Goal: Task Accomplishment & Management: Manage account settings

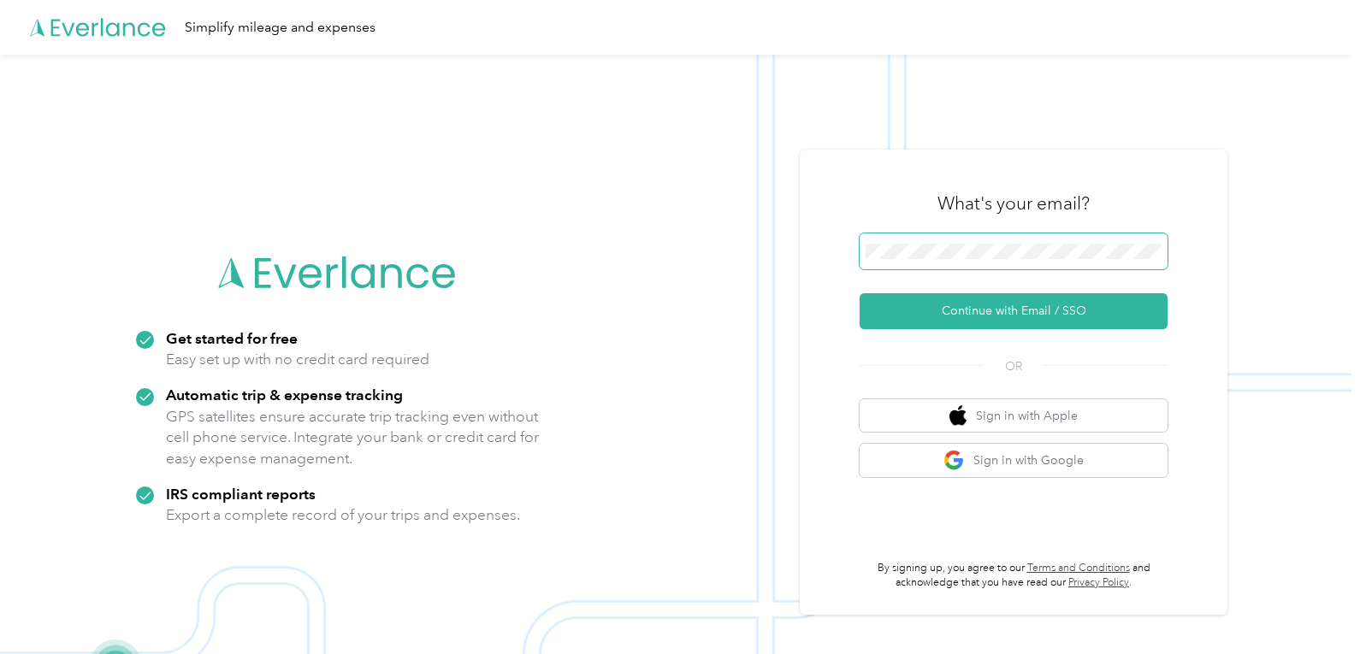
click at [919, 259] on span at bounding box center [1014, 252] width 308 height 36
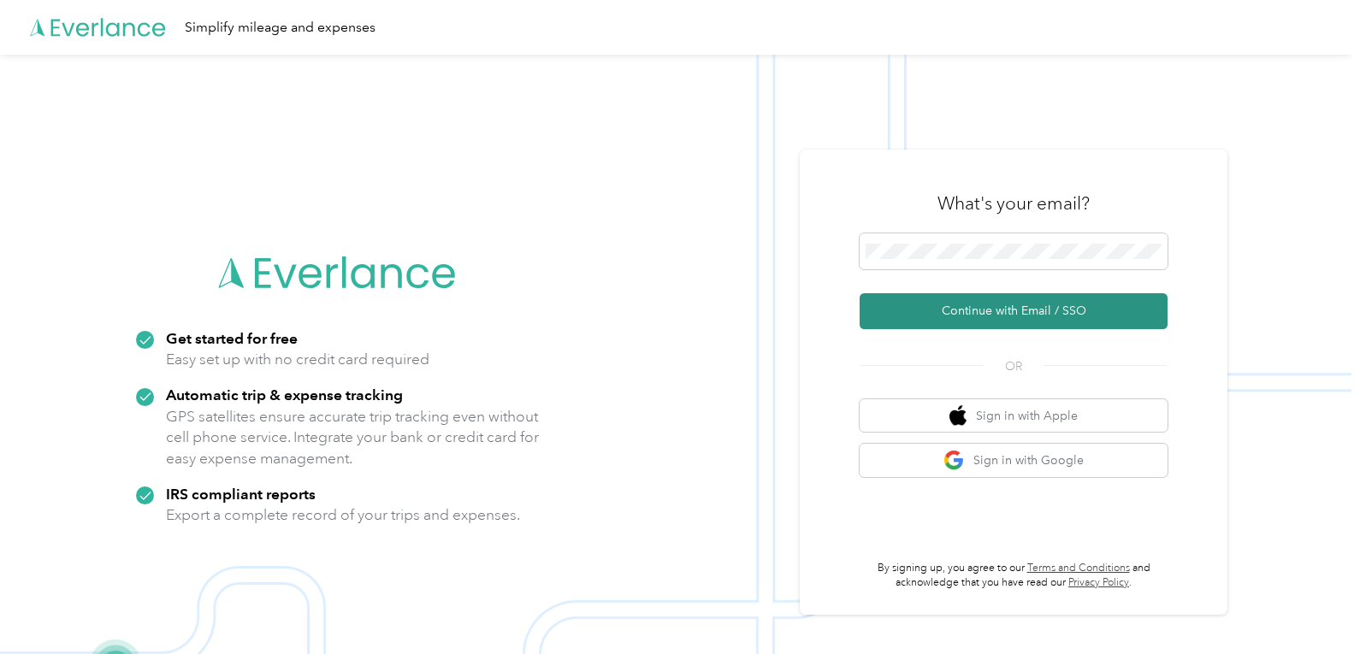
click at [923, 312] on button "Continue with Email / SSO" at bounding box center [1014, 311] width 308 height 36
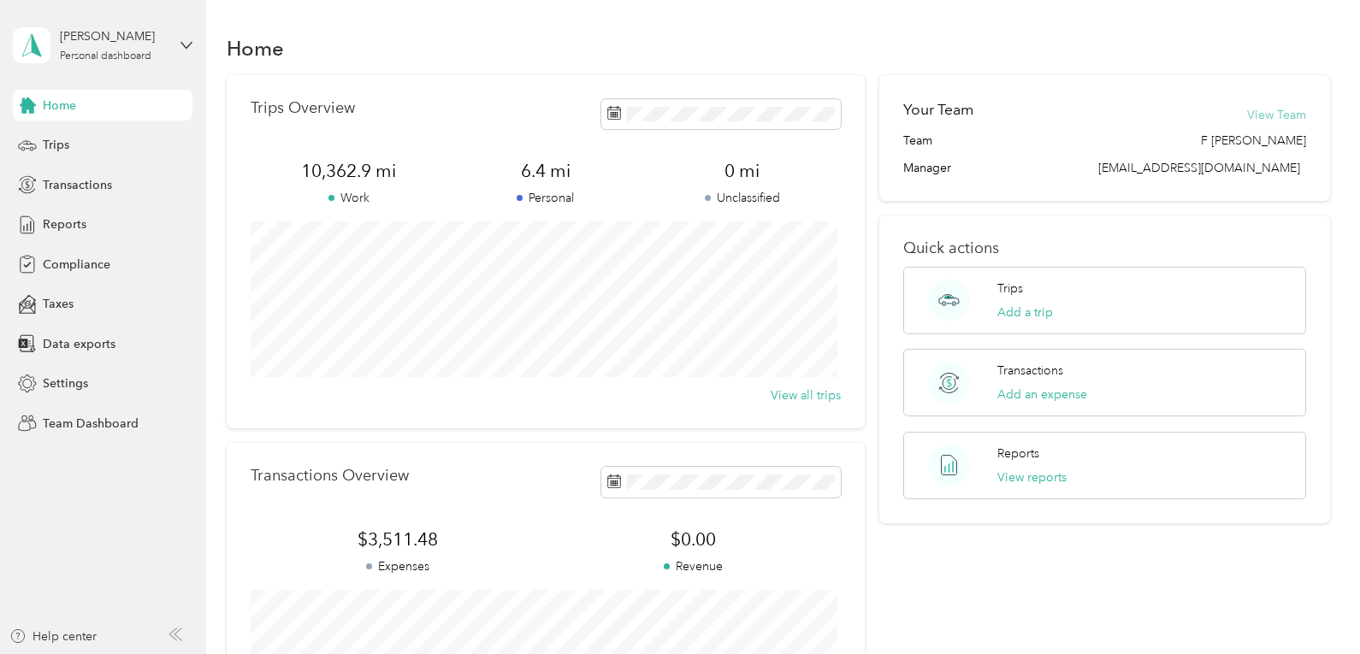
click at [1269, 118] on button "View Team" at bounding box center [1276, 115] width 59 height 18
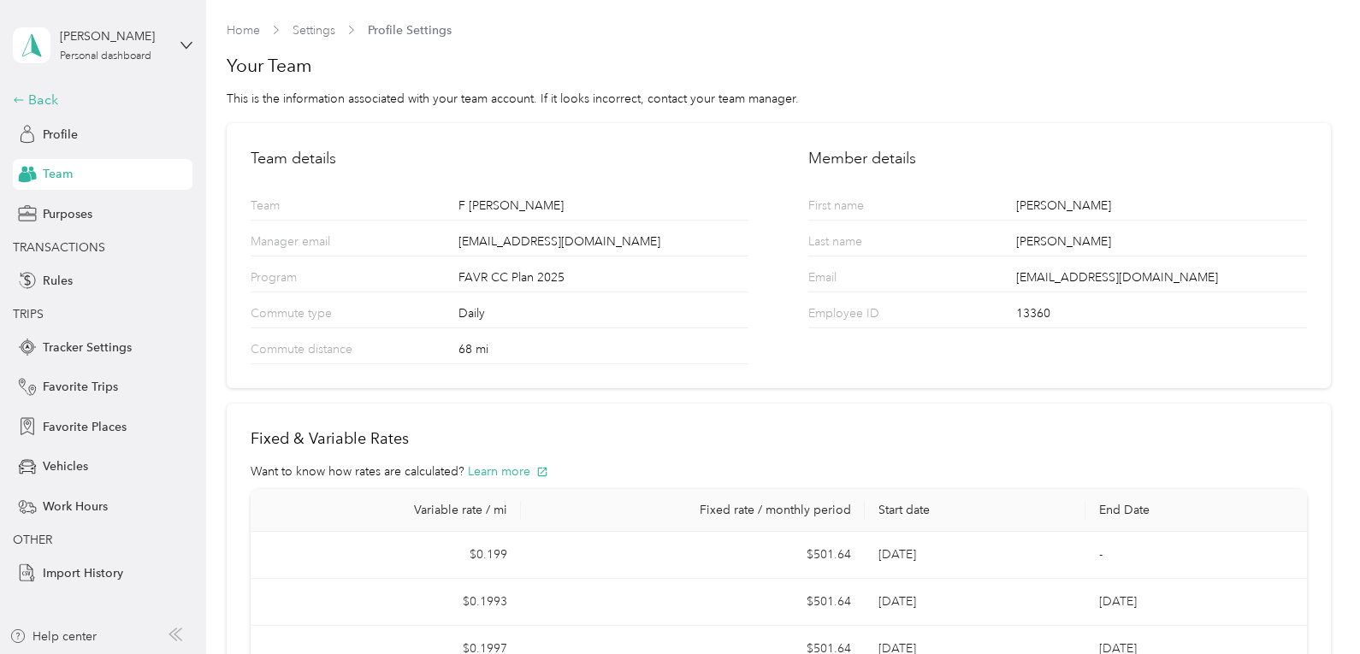
click at [46, 98] on div "Back" at bounding box center [98, 100] width 171 height 21
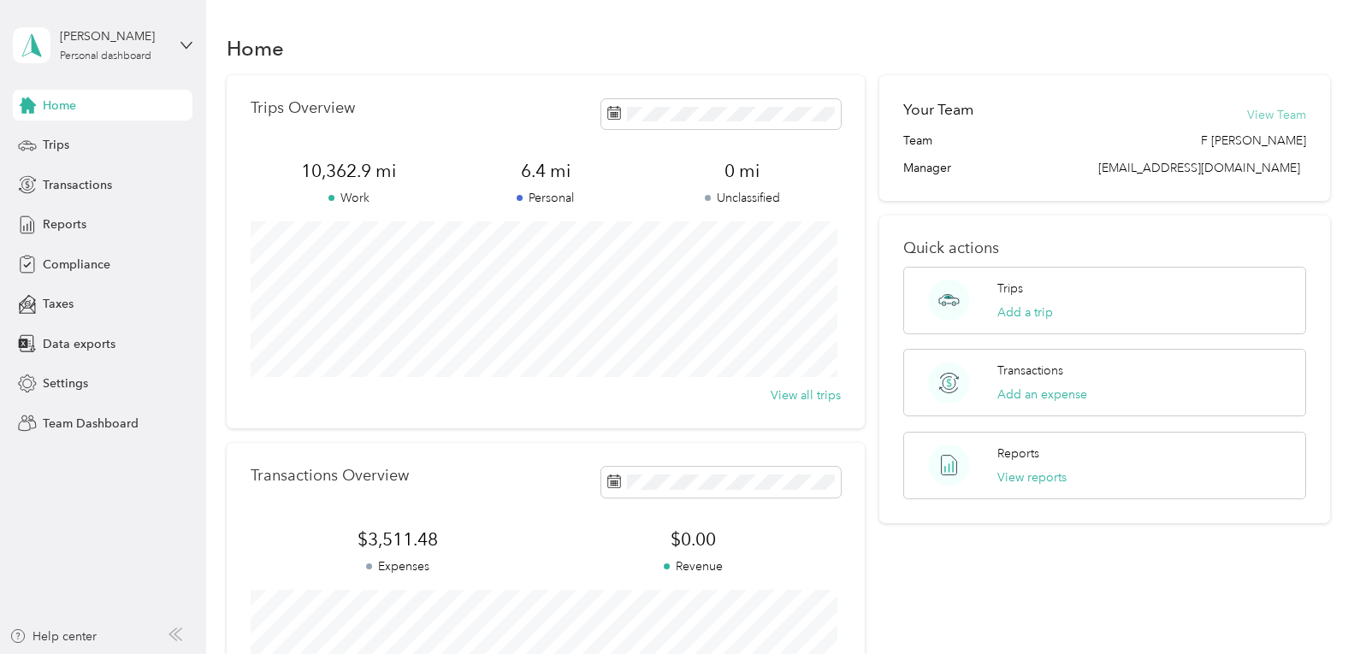
click at [1262, 116] on button "View Team" at bounding box center [1276, 115] width 59 height 18
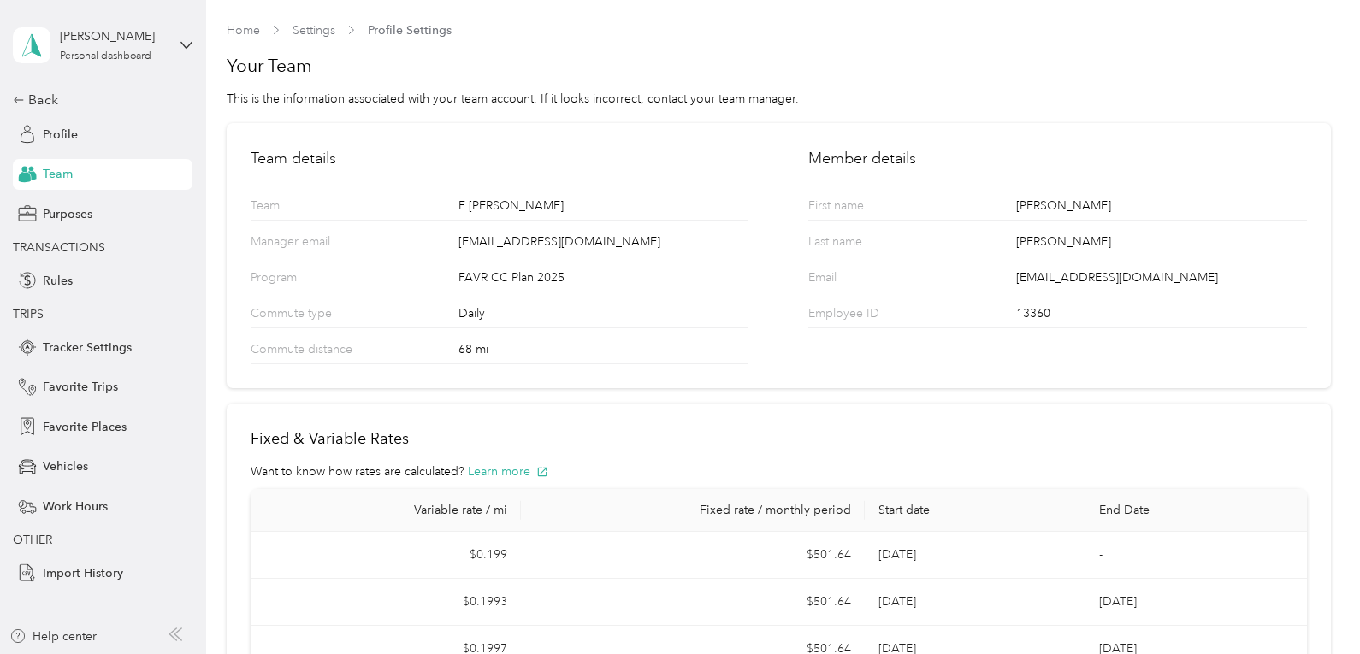
click at [52, 175] on span "Team" at bounding box center [58, 174] width 30 height 18
click at [15, 102] on icon at bounding box center [19, 100] width 12 height 12
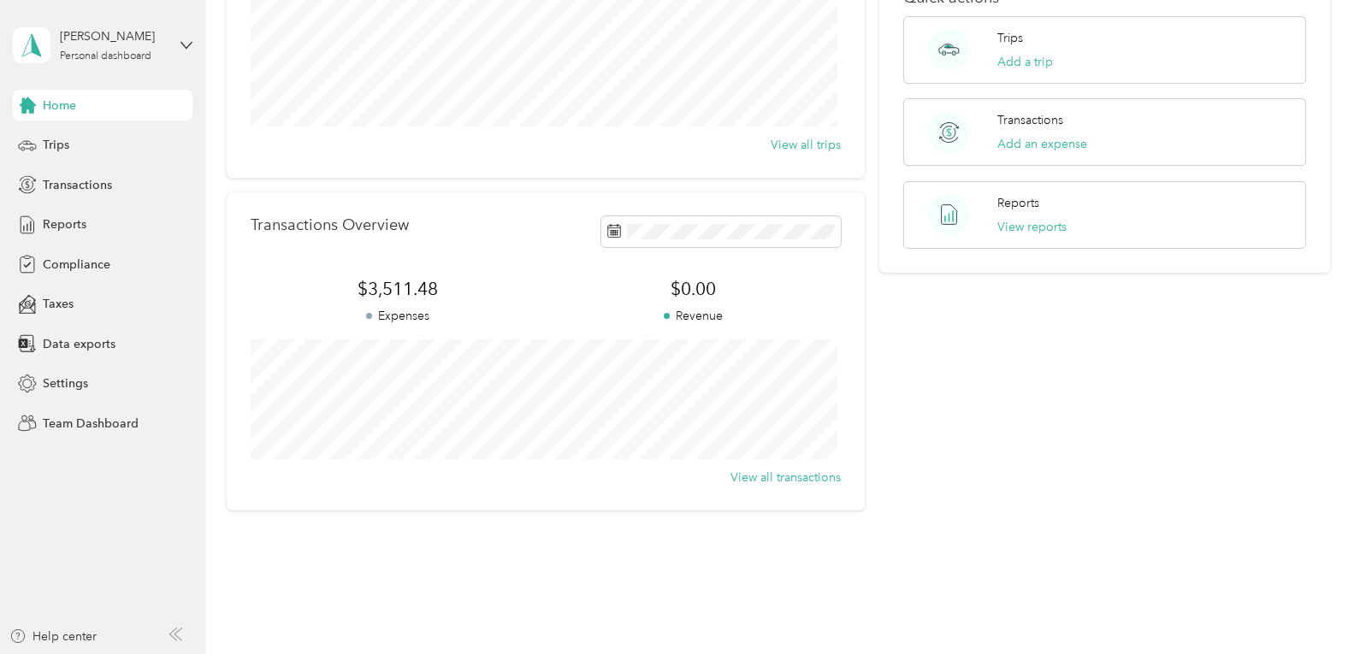
scroll to position [257, 0]
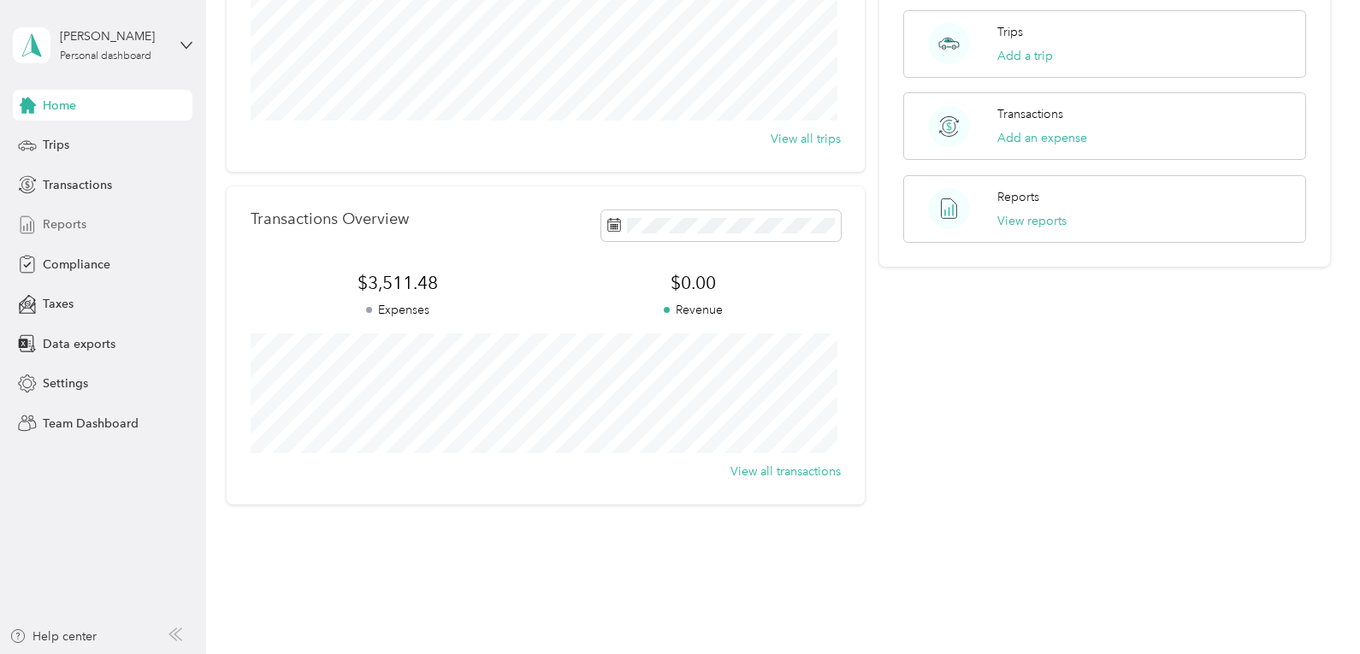
click at [68, 221] on span "Reports" at bounding box center [65, 225] width 44 height 18
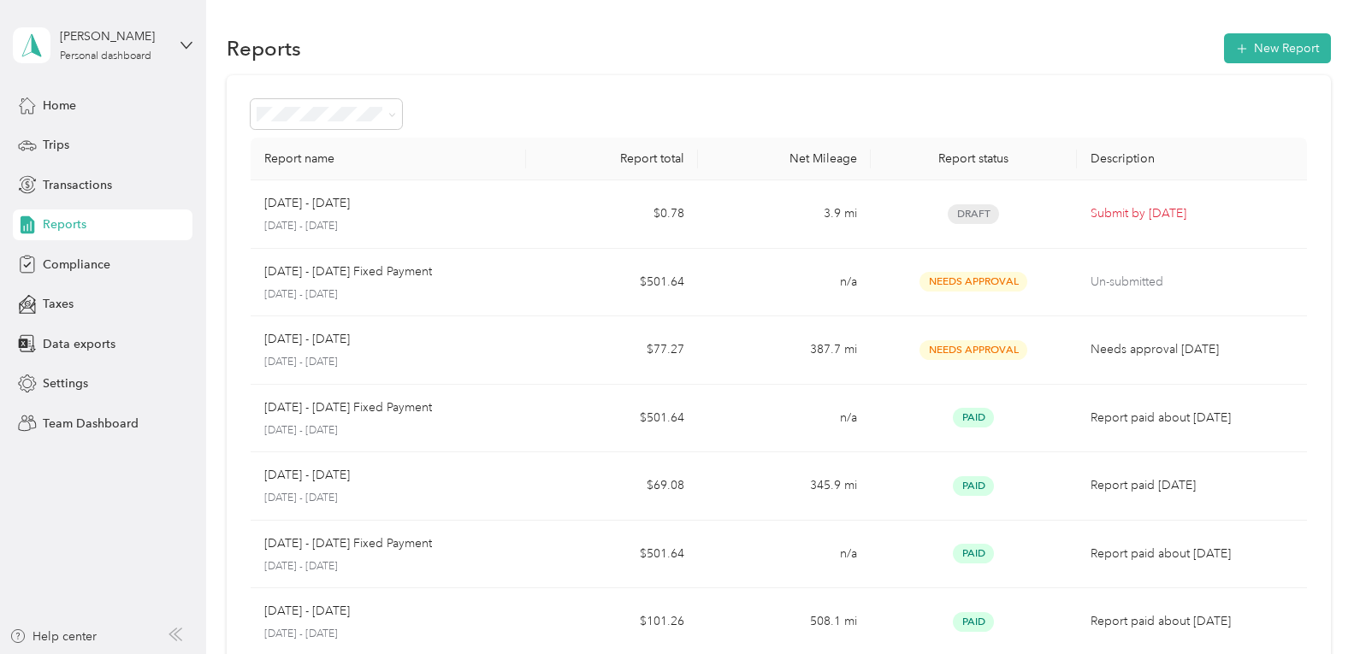
click at [309, 209] on li "Needs approval" at bounding box center [326, 203] width 151 height 30
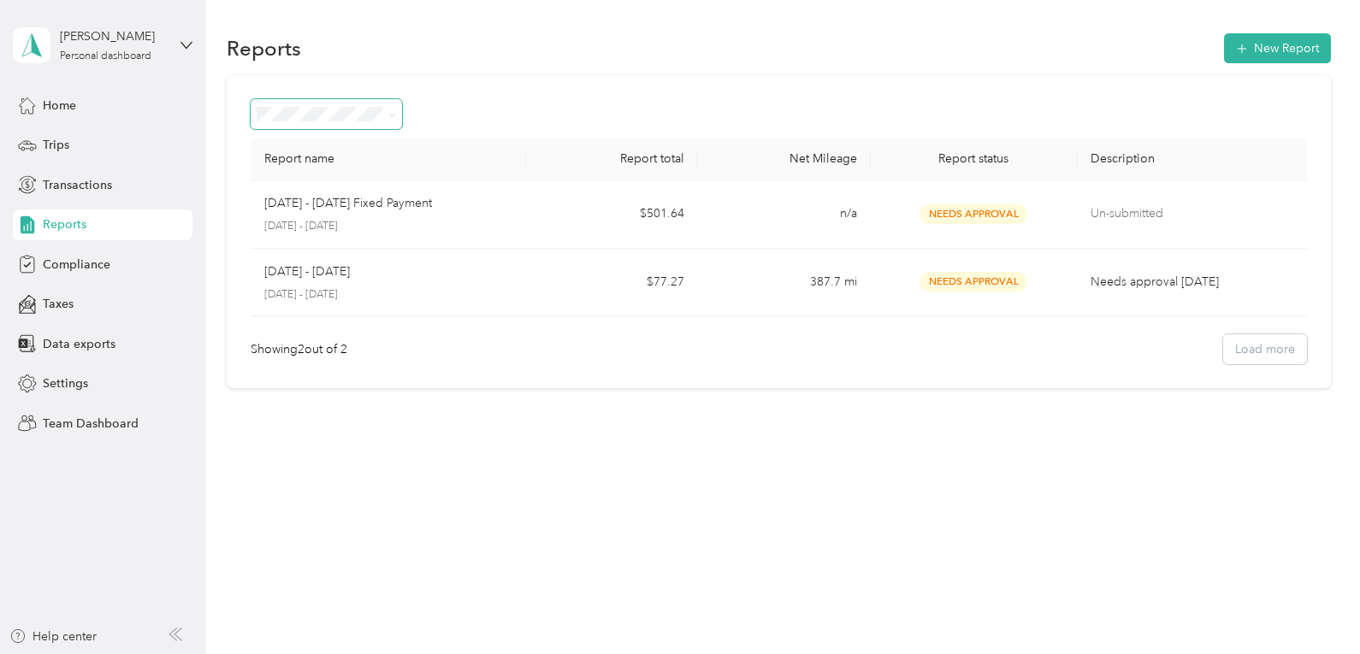
click at [387, 126] on span at bounding box center [326, 114] width 151 height 30
click at [384, 117] on span at bounding box center [389, 114] width 14 height 18
click at [388, 113] on icon at bounding box center [392, 115] width 8 height 8
click at [287, 149] on li "All Reports" at bounding box center [326, 146] width 151 height 30
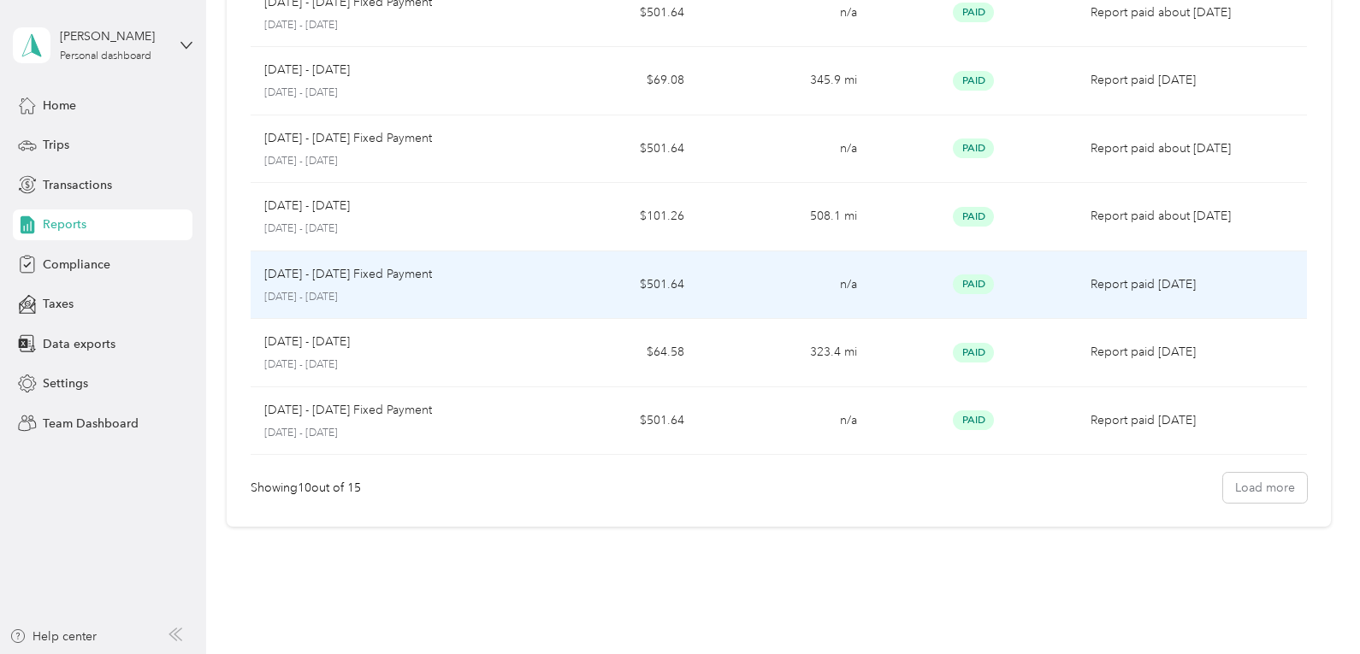
scroll to position [428, 0]
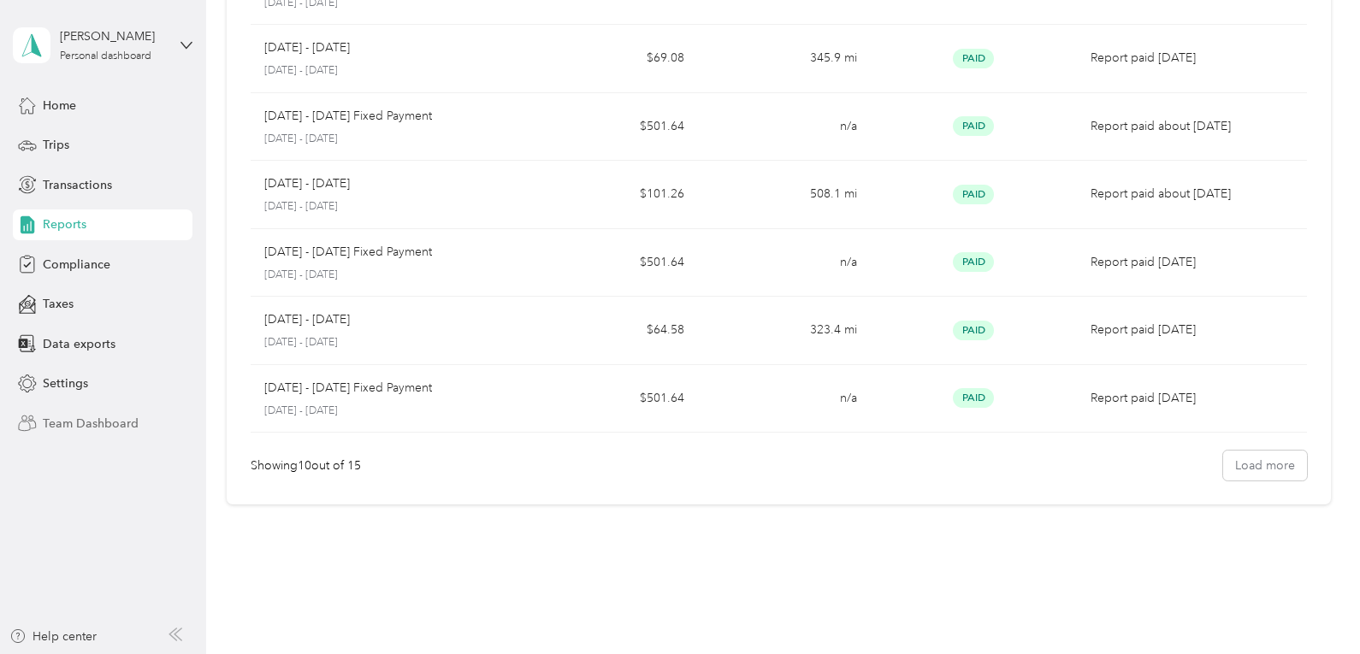
click at [90, 413] on div "Team Dashboard" at bounding box center [103, 423] width 180 height 31
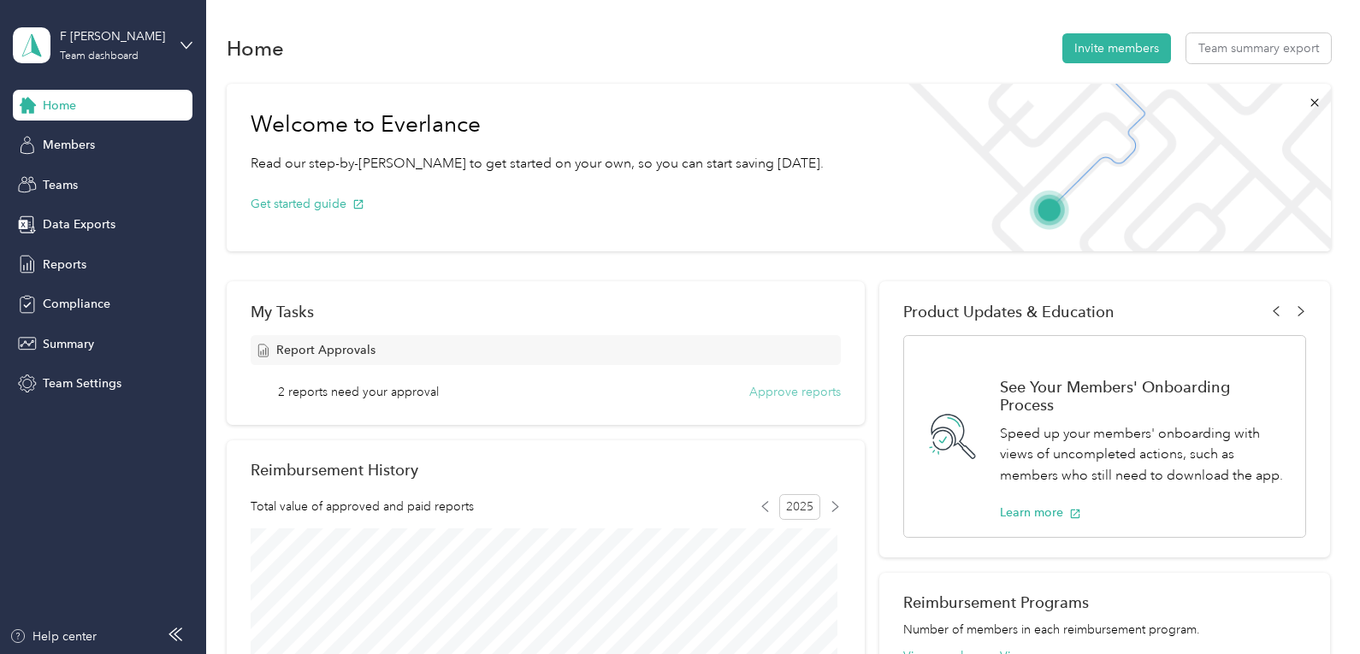
click at [757, 387] on button "Approve reports" at bounding box center [795, 392] width 92 height 18
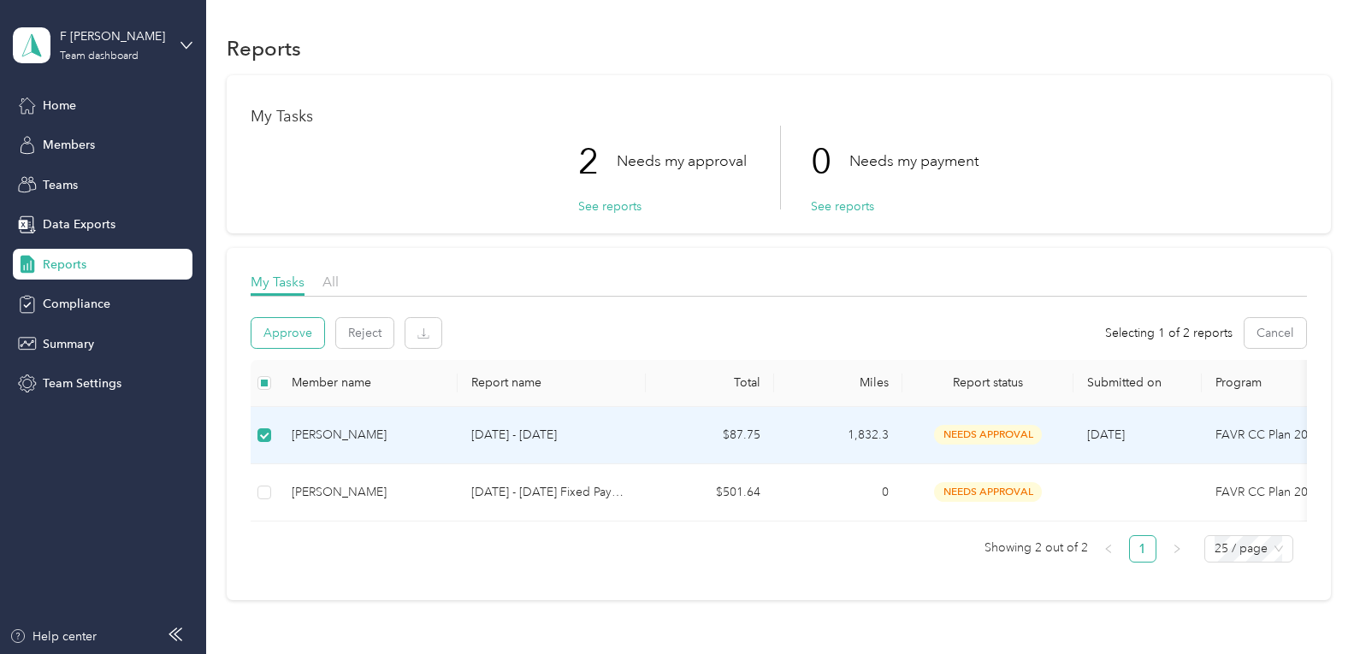
click at [302, 343] on button "Approve" at bounding box center [287, 333] width 73 height 30
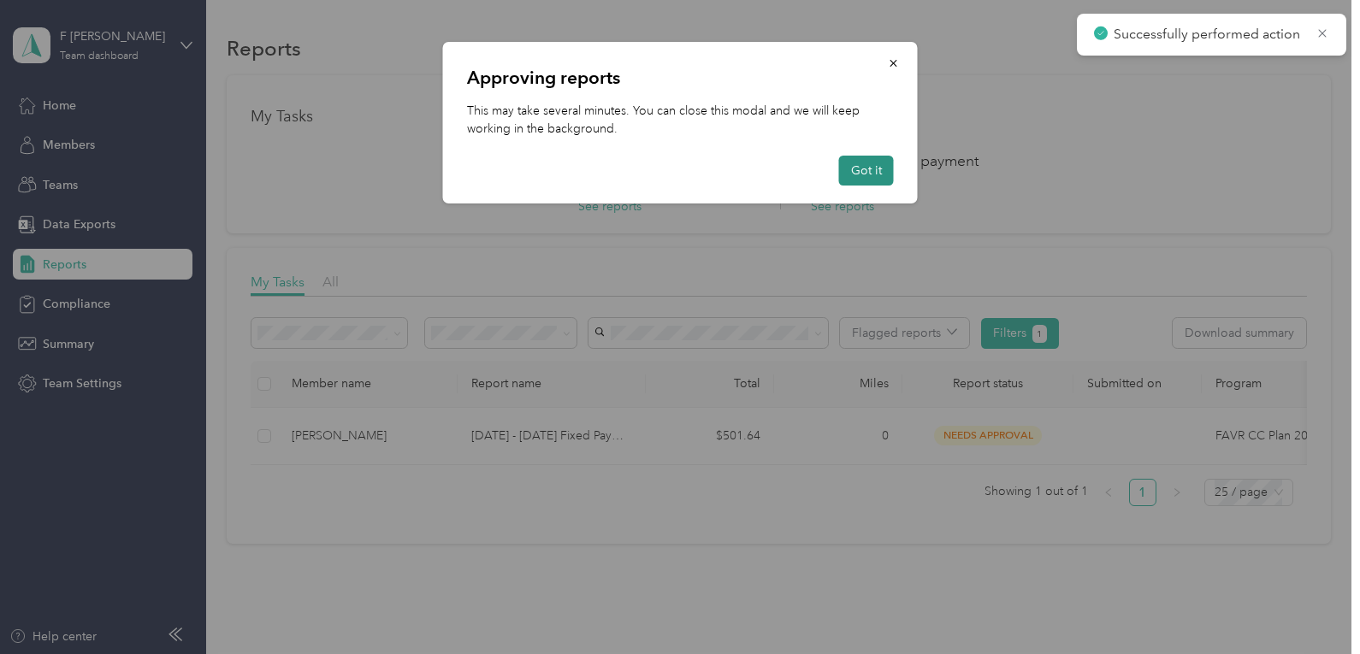
click at [858, 174] on button "Got it" at bounding box center [866, 171] width 55 height 30
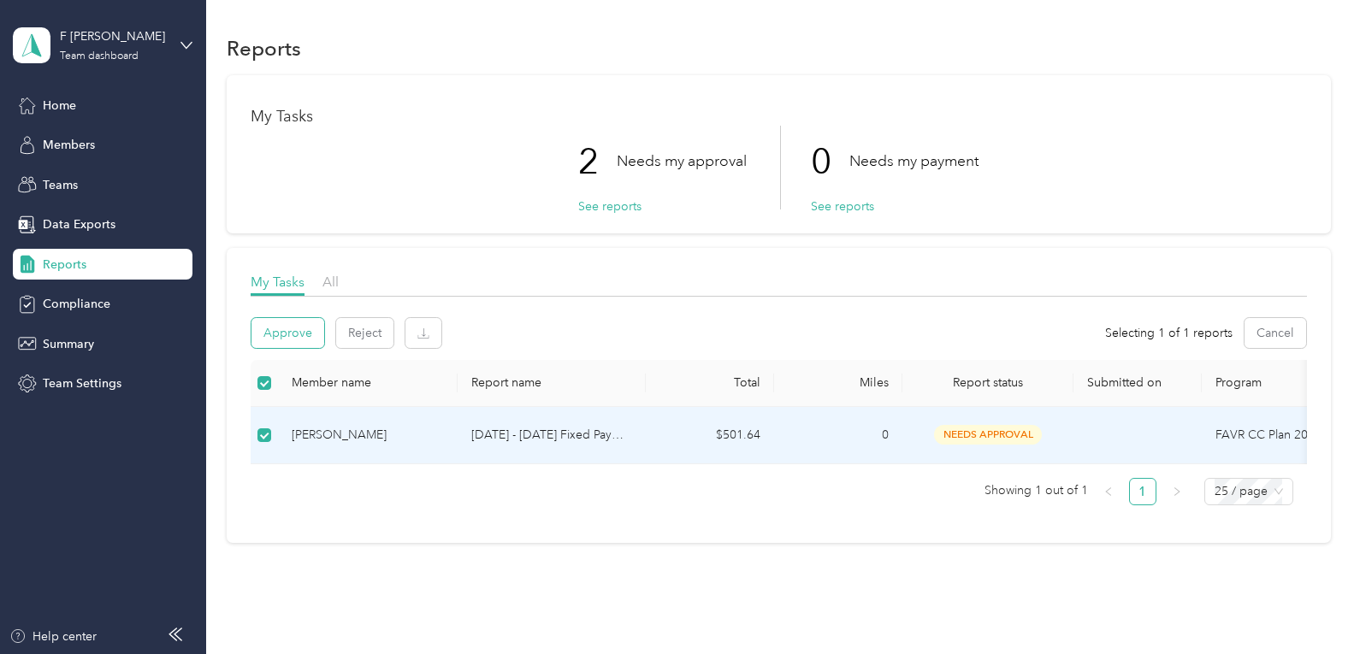
click at [306, 342] on button "Approve" at bounding box center [287, 333] width 73 height 30
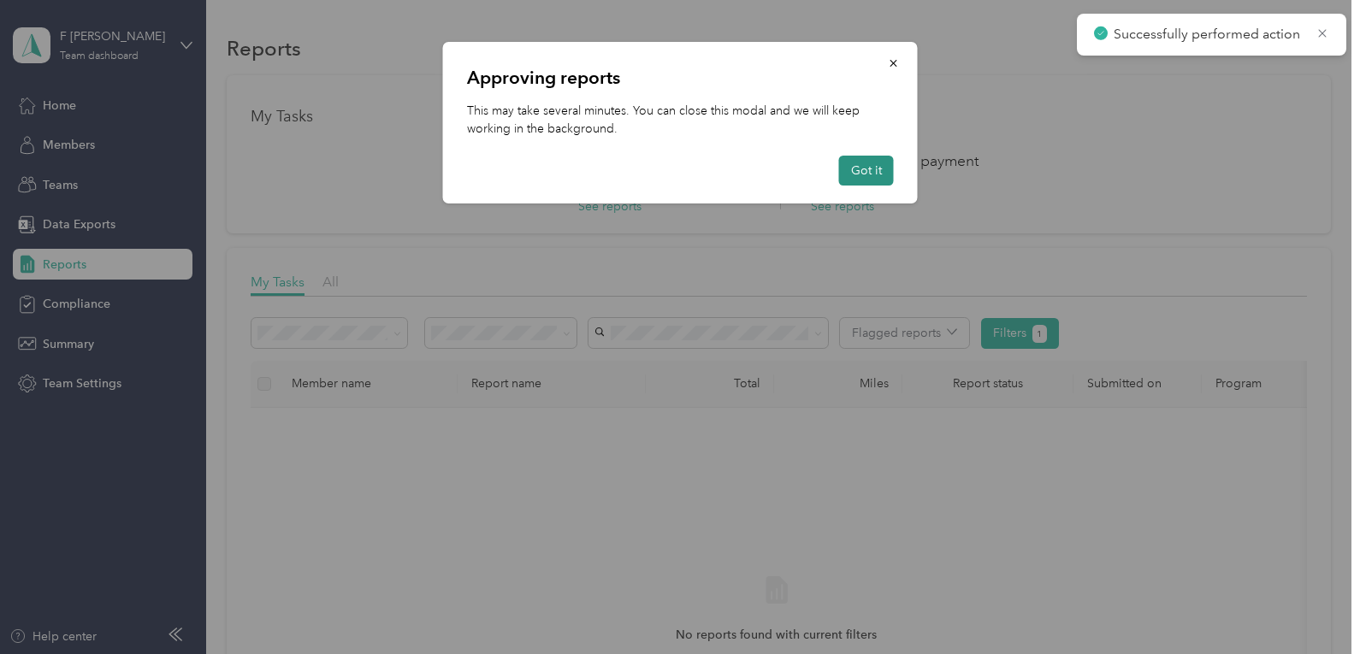
click at [872, 174] on button "Got it" at bounding box center [866, 171] width 55 height 30
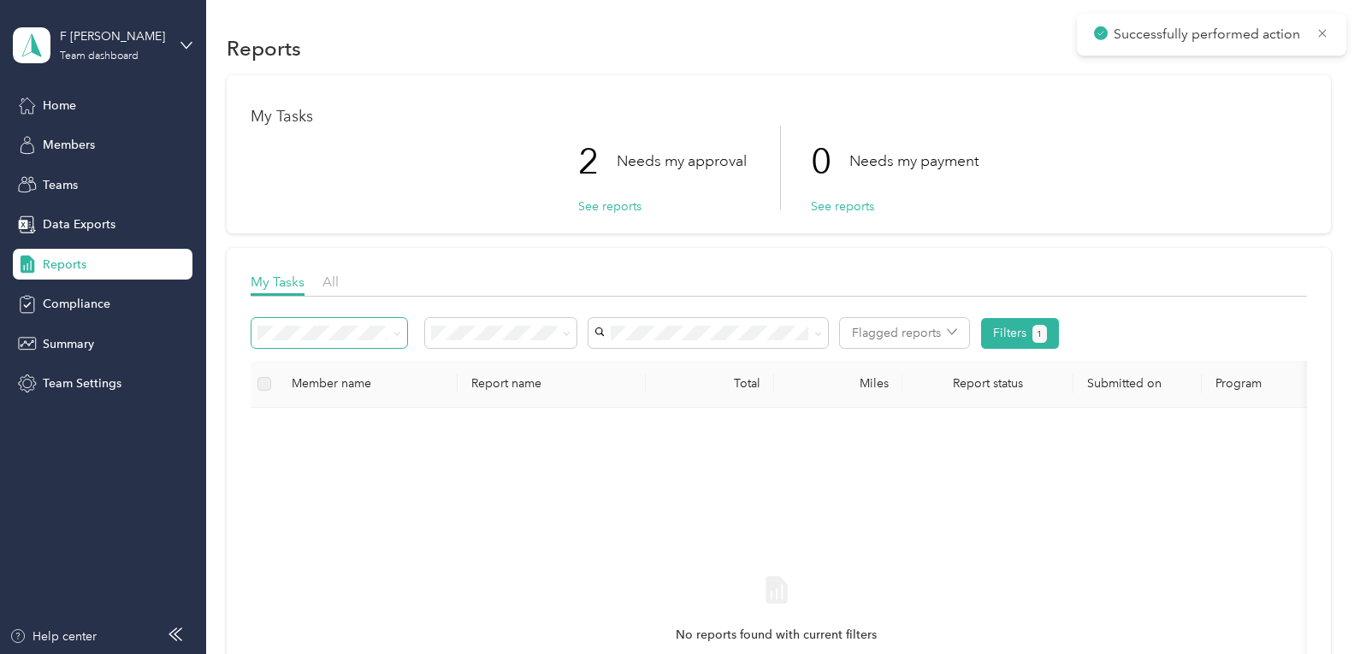
click at [388, 333] on span at bounding box center [394, 333] width 14 height 18
click at [411, 286] on div "My Tasks All" at bounding box center [778, 284] width 1055 height 25
click at [333, 281] on span "All" at bounding box center [330, 282] width 16 height 16
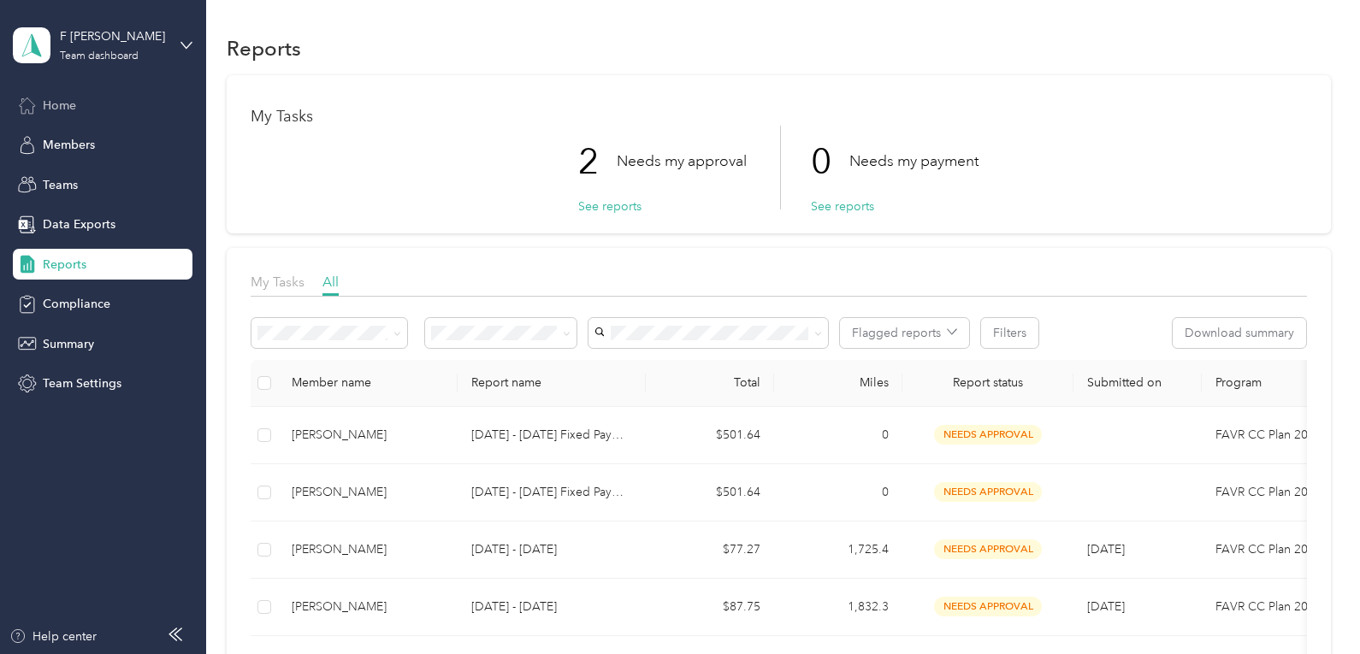
click at [50, 105] on span "Home" at bounding box center [59, 106] width 33 height 18
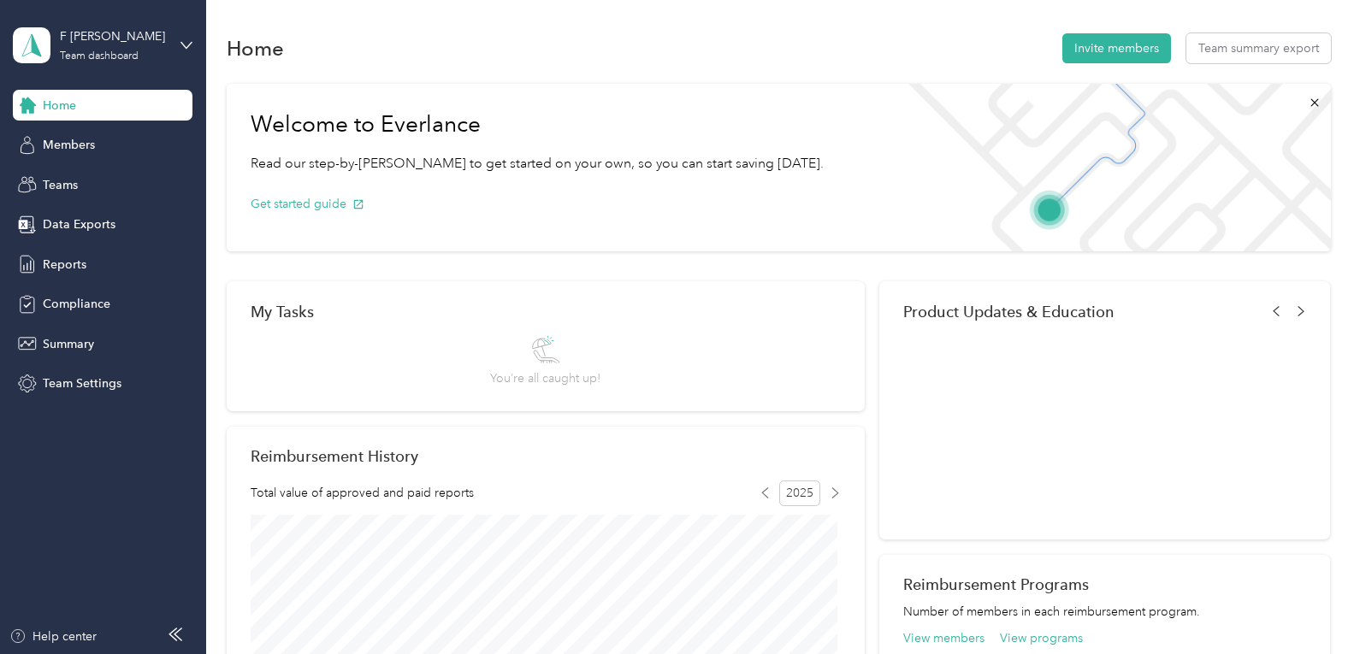
click at [267, 57] on h1 "Home" at bounding box center [255, 48] width 57 height 18
